Goal: Task Accomplishment & Management: Use online tool/utility

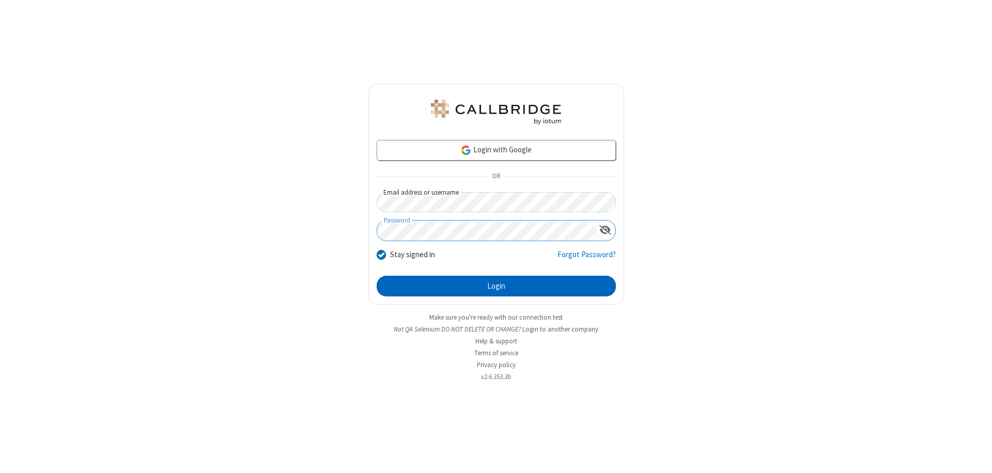
click at [496, 286] on button "Login" at bounding box center [496, 286] width 239 height 21
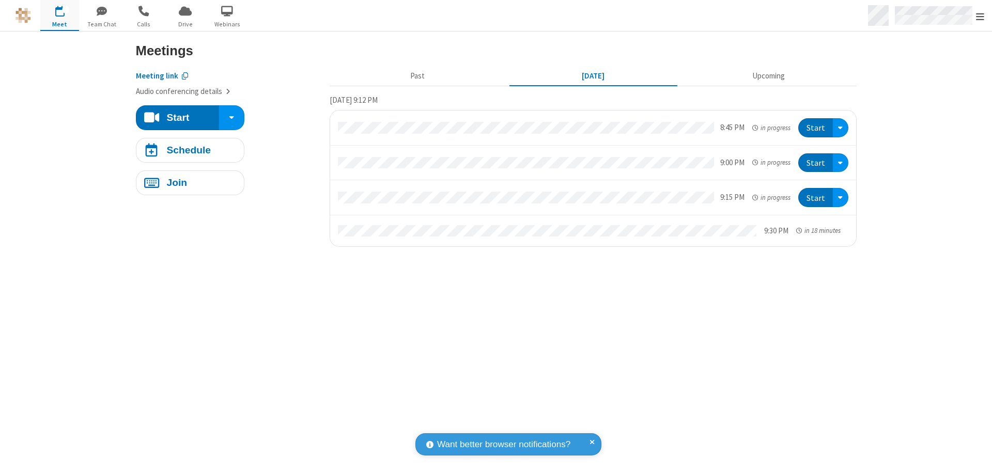
click at [981, 16] on span "Open menu" at bounding box center [980, 16] width 8 height 10
click at [185, 24] on span "Drive" at bounding box center [185, 24] width 39 height 9
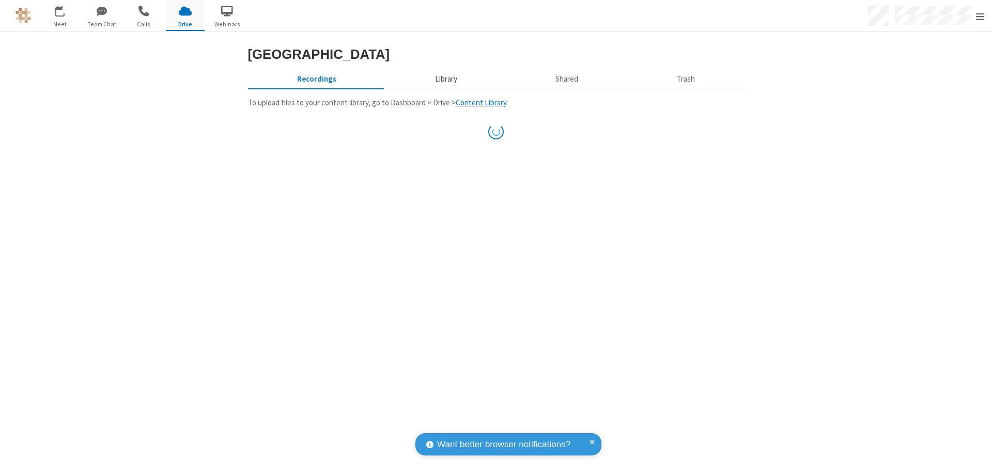
click at [445, 89] on button "Library" at bounding box center [446, 79] width 121 height 20
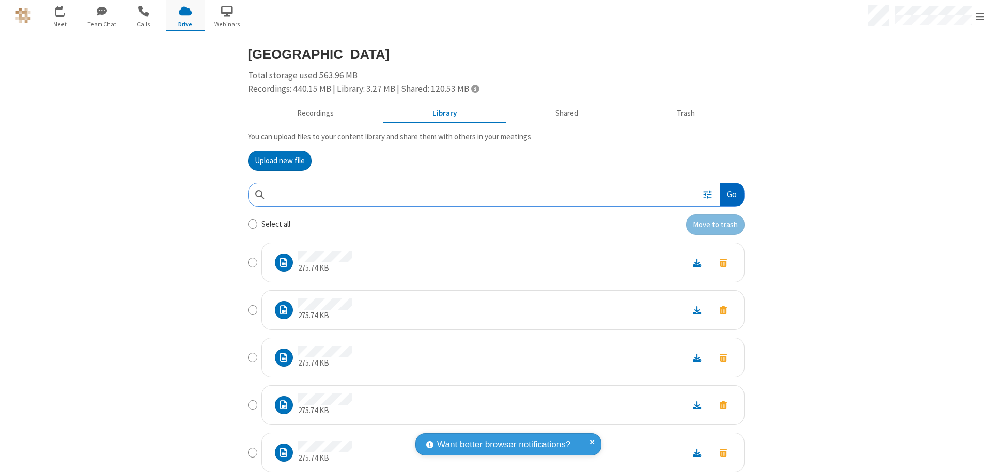
click at [728, 194] on button "Go" at bounding box center [732, 195] width 24 height 23
click at [276, 161] on button "Upload new file" at bounding box center [280, 161] width 64 height 21
